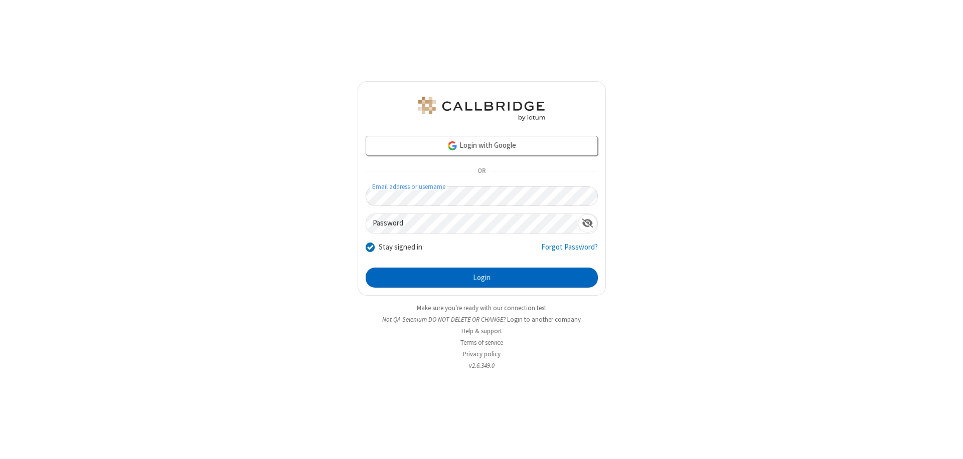
click at [482, 278] on button "Login" at bounding box center [482, 278] width 232 height 20
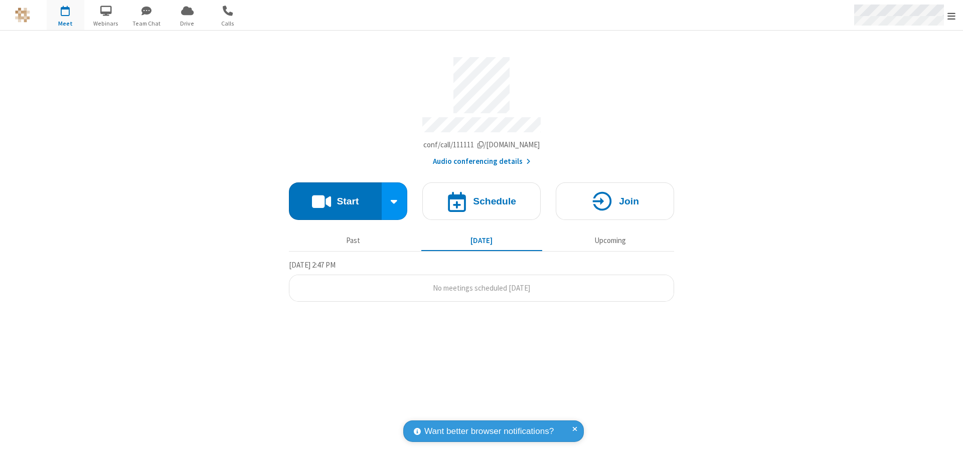
click at [952, 16] on span "Open menu" at bounding box center [952, 16] width 8 height 10
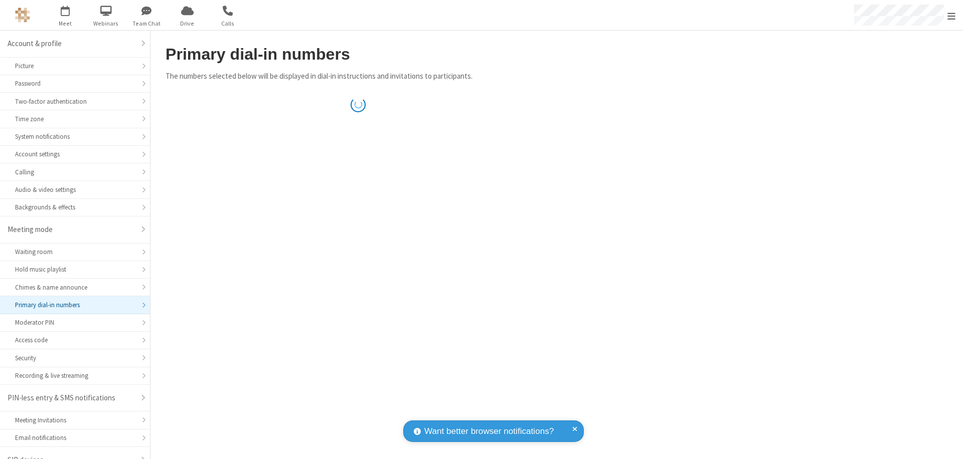
scroll to position [14, 0]
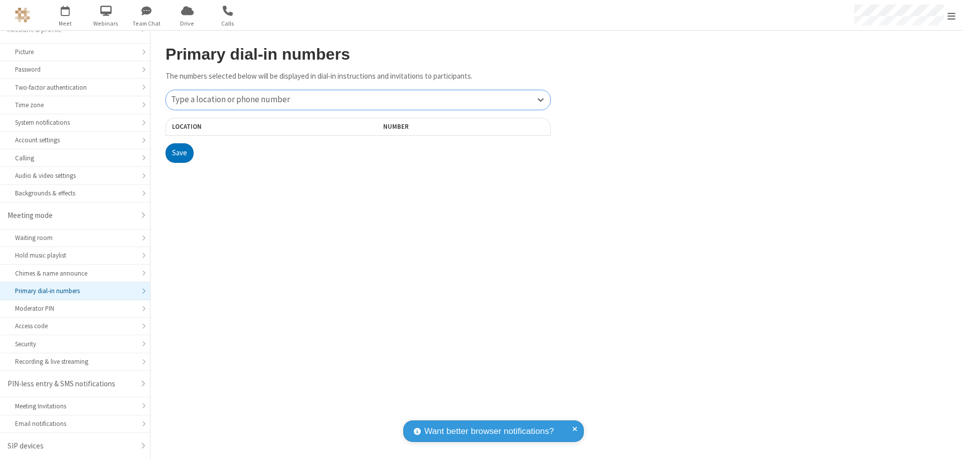
click at [358, 100] on div "Type a location or phone number" at bounding box center [358, 100] width 384 height 20
type input "[PHONE_NUMBER]"
